Goal: Find specific page/section: Find specific page/section

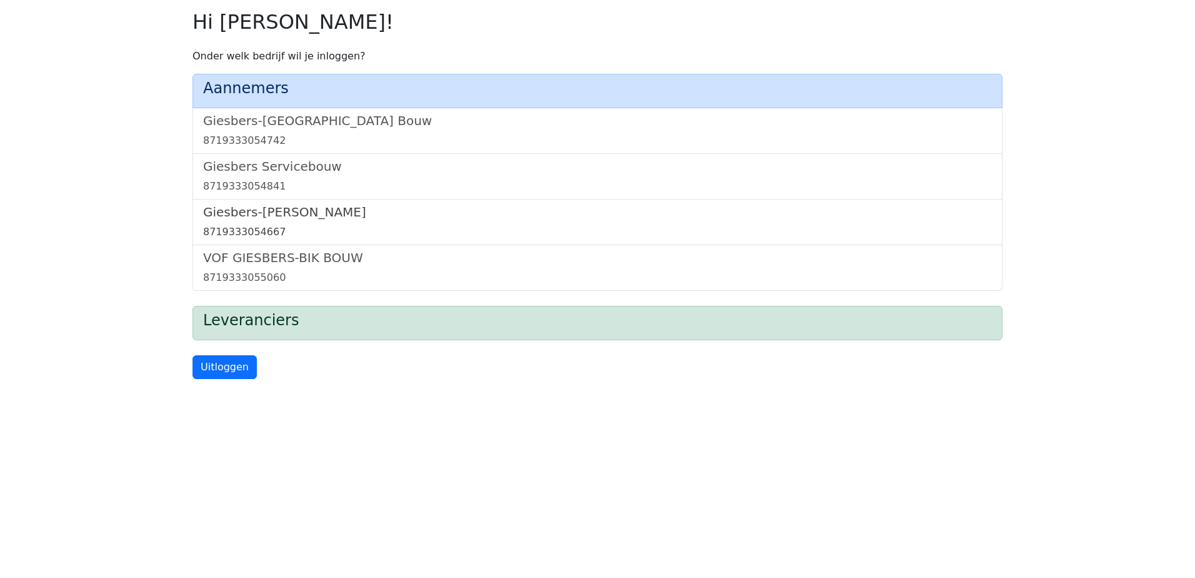
click at [223, 216] on h5 "Giesbers-[PERSON_NAME]" at bounding box center [597, 211] width 789 height 15
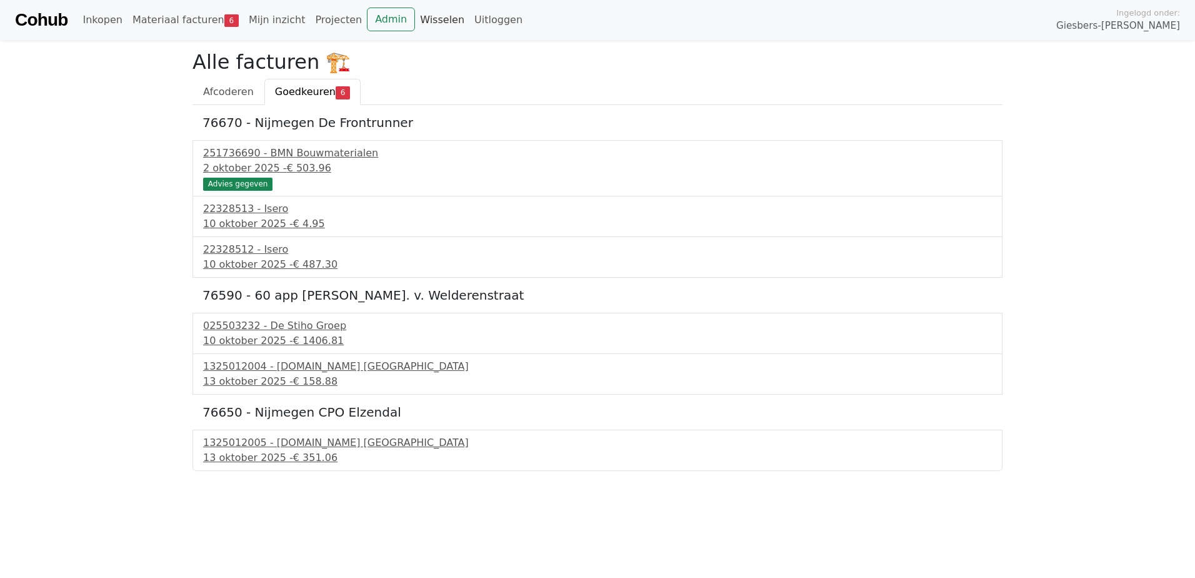
click at [415, 23] on link "Wisselen" at bounding box center [442, 20] width 54 height 25
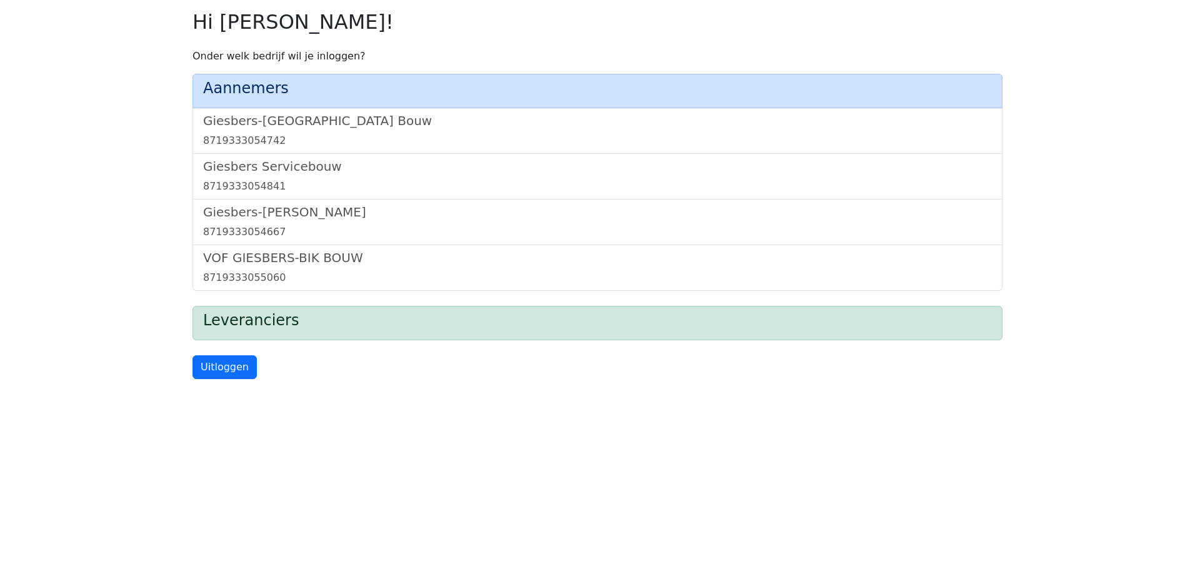
click at [373, 20] on h2 "Hi [PERSON_NAME]!" at bounding box center [598, 22] width 810 height 24
click at [264, 226] on div "8719333054667" at bounding box center [597, 231] width 789 height 15
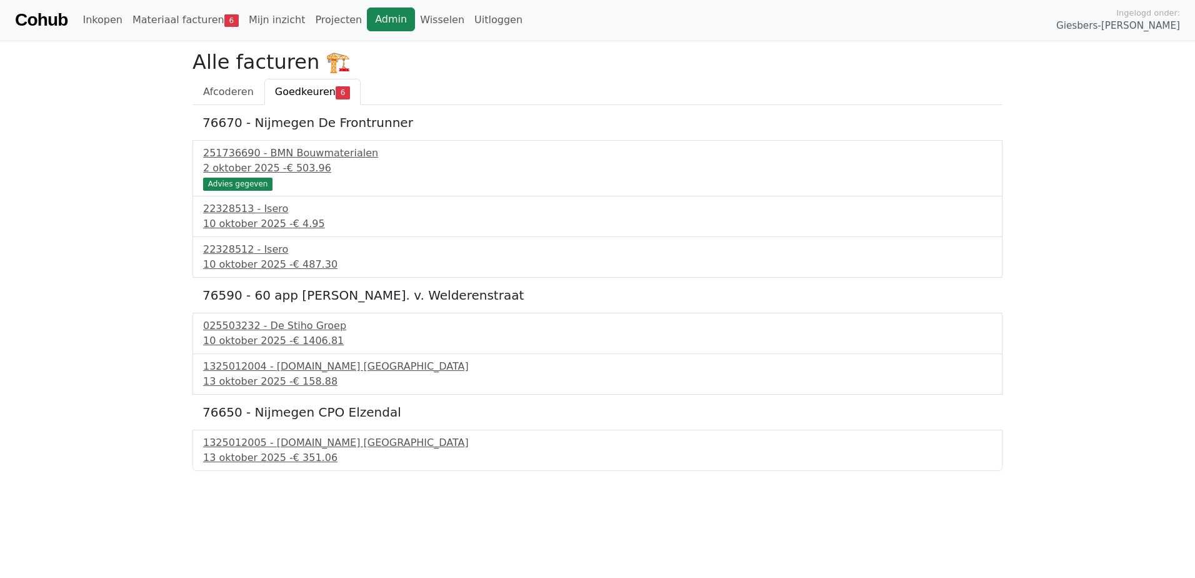
click at [371, 19] on link "Admin" at bounding box center [391, 20] width 48 height 24
